Goal: Navigation & Orientation: Find specific page/section

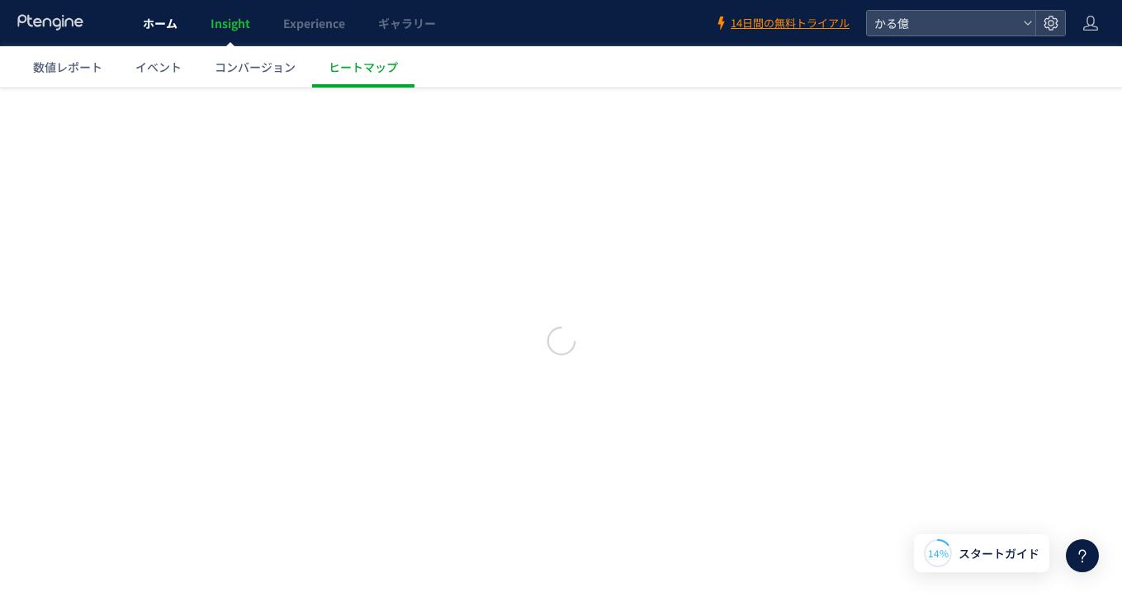
click at [156, 32] on link "ホーム" at bounding box center [160, 23] width 68 height 46
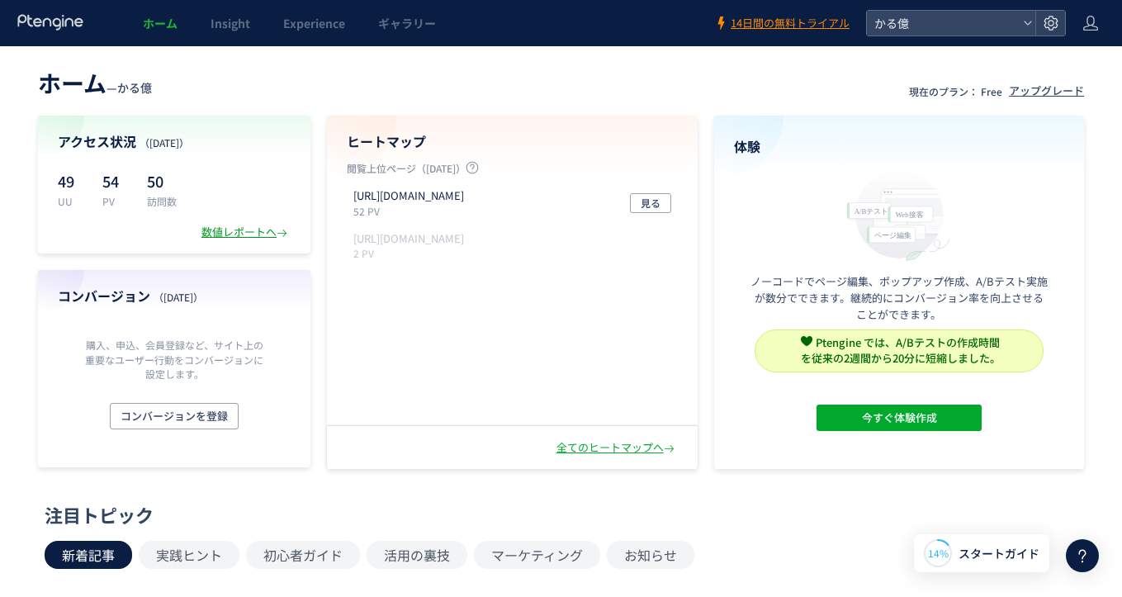
click at [206, 230] on div "数値レポートへ" at bounding box center [245, 233] width 89 height 16
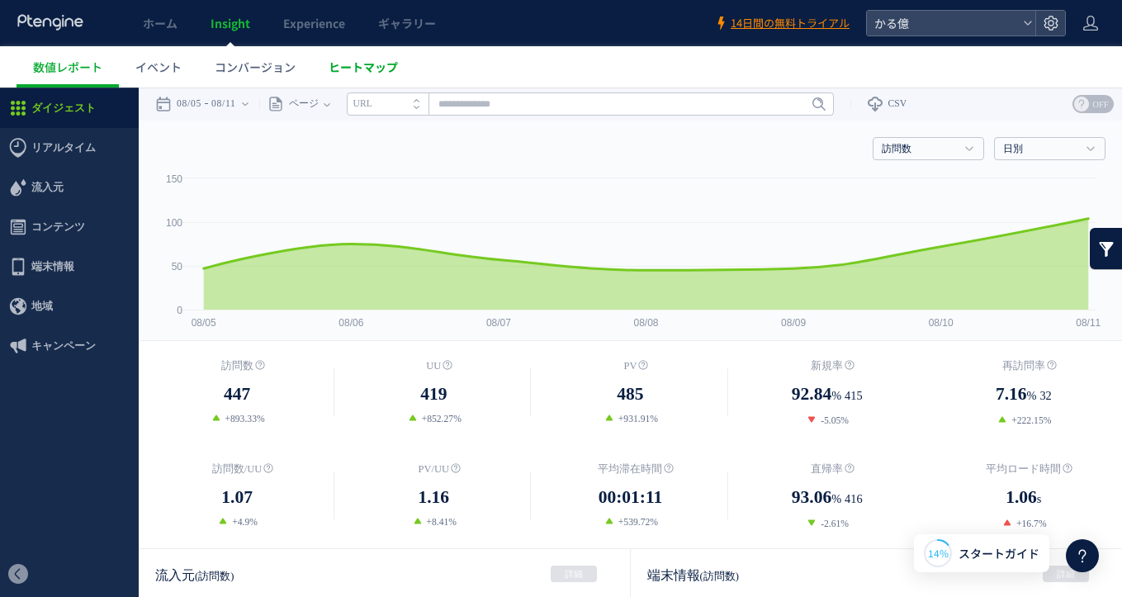
click at [352, 68] on span "ヒートマップ" at bounding box center [363, 67] width 69 height 17
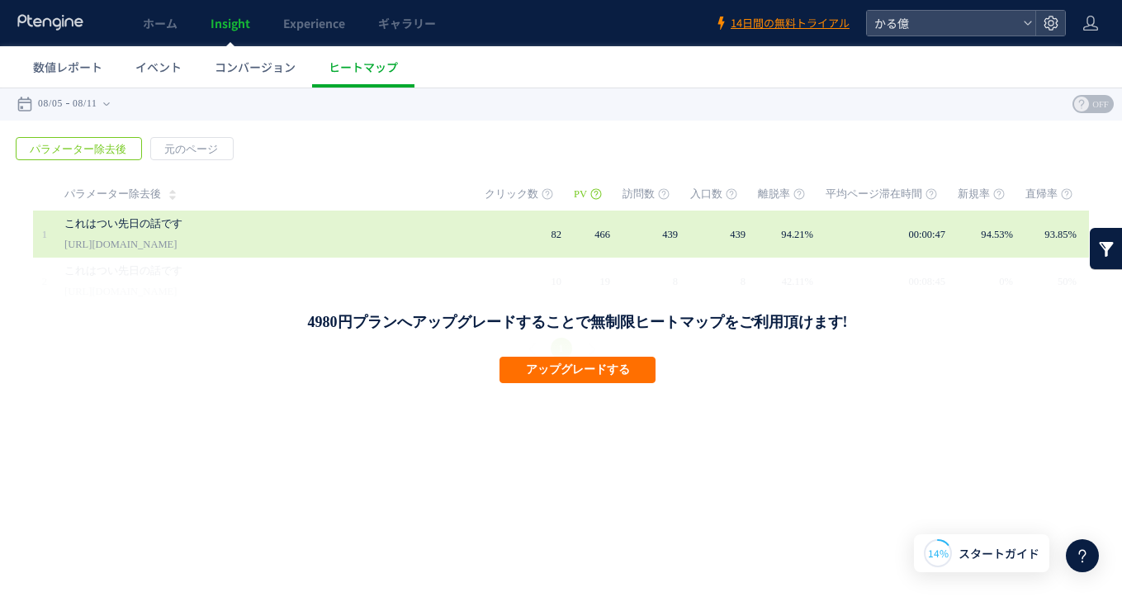
click at [335, 228] on link "これはつい先日の話です" at bounding box center [237, 224] width 347 height 20
